Goal: Transaction & Acquisition: Obtain resource

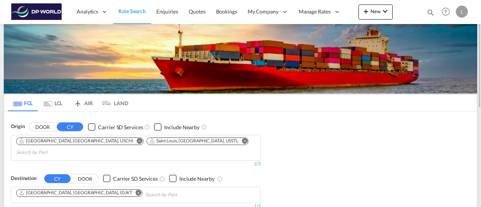
click at [307, 139] on div "Origin DOOR CY Carrier SD Services Include Nearby [GEOGRAPHIC_DATA], IL, USCHI …" at bounding box center [240, 163] width 473 height 102
drag, startPoint x: 307, startPoint y: 139, endPoint x: 367, endPoint y: 178, distance: 71.7
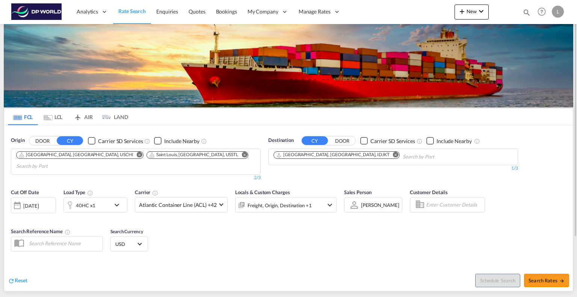
click at [242, 154] on md-icon "Remove" at bounding box center [245, 155] width 6 height 6
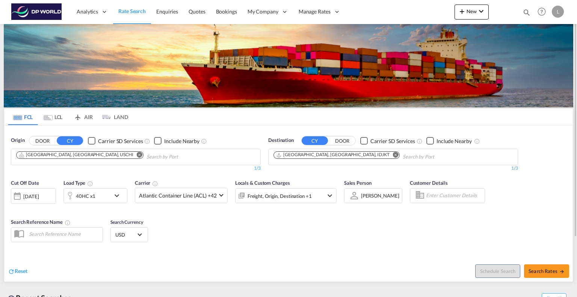
click at [137, 154] on md-icon "Remove" at bounding box center [140, 155] width 6 height 6
click at [393, 155] on md-icon "Remove" at bounding box center [396, 155] width 6 height 6
click at [122, 156] on body "Analytics Reports Dashboard Rate Search Enquiries Quotes Bookings" at bounding box center [288, 148] width 577 height 297
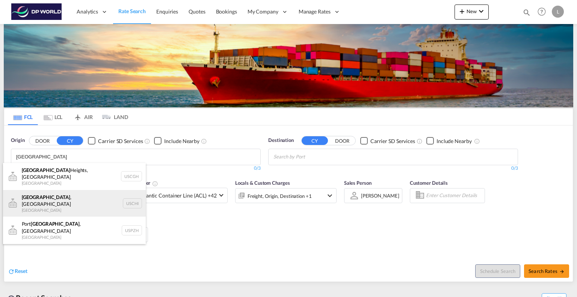
type input "[GEOGRAPHIC_DATA]"
click at [51, 196] on div "[GEOGRAPHIC_DATA] , IL United States USCHI" at bounding box center [74, 203] width 143 height 27
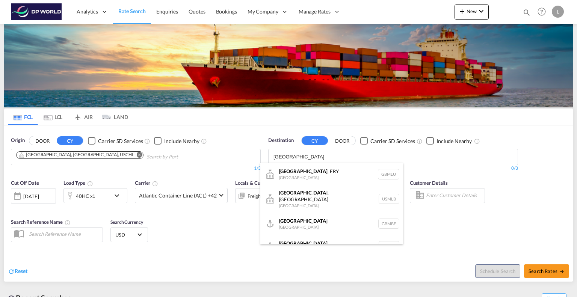
scroll to position [9, 0]
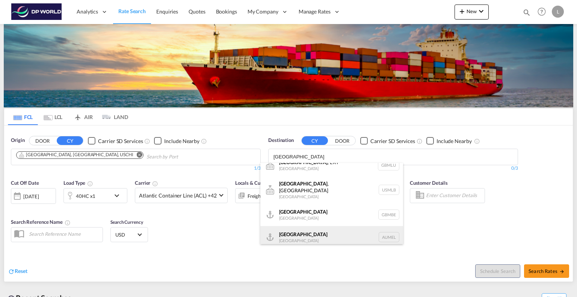
type input "[GEOGRAPHIC_DATA]"
click at [295, 207] on div "[GEOGRAPHIC_DATA] [GEOGRAPHIC_DATA] AUMEL" at bounding box center [331, 237] width 143 height 23
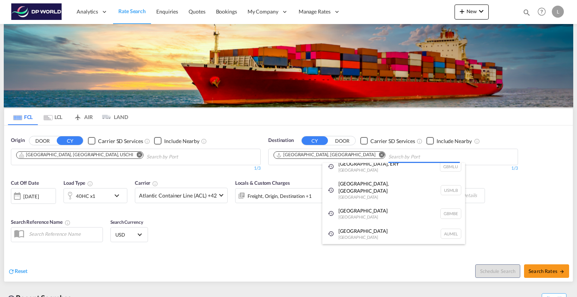
scroll to position [0, 0]
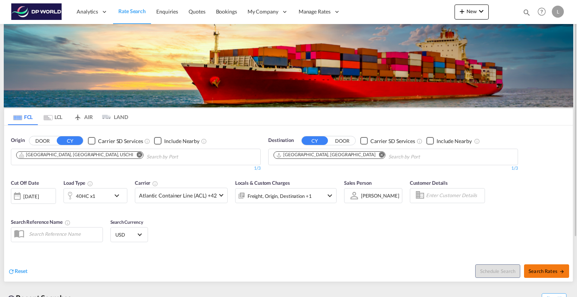
click at [480, 207] on span "Search Rates" at bounding box center [547, 271] width 36 height 6
type input "USCHI to AUMEL / [DATE]"
